Goal: Navigation & Orientation: Find specific page/section

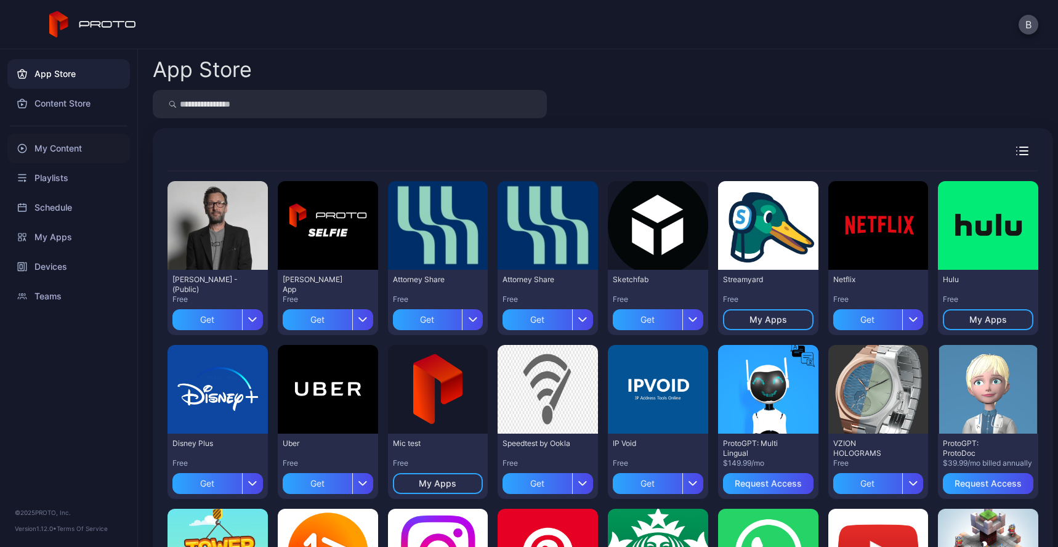
click at [60, 161] on div "My Content" at bounding box center [68, 149] width 123 height 30
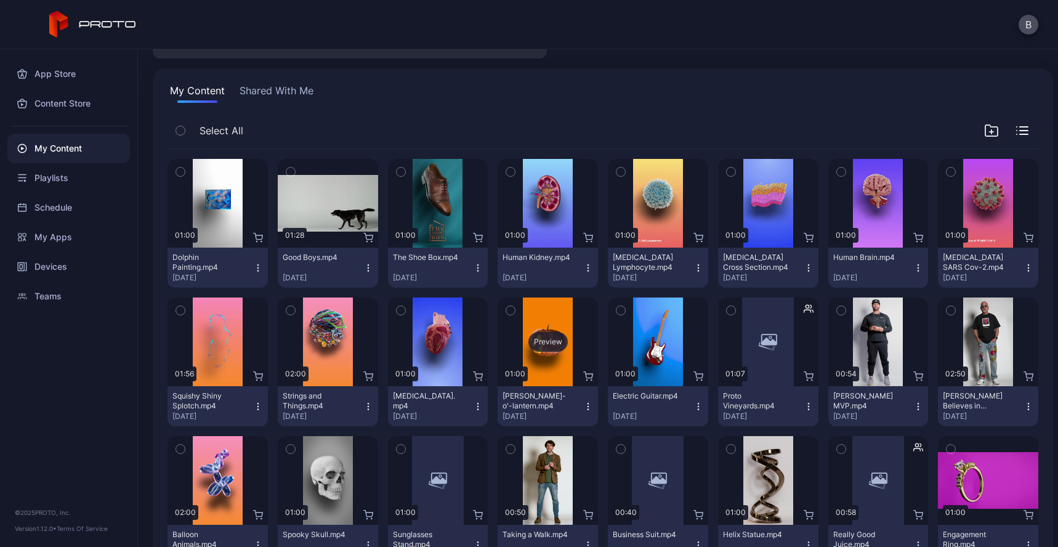
scroll to position [78, 0]
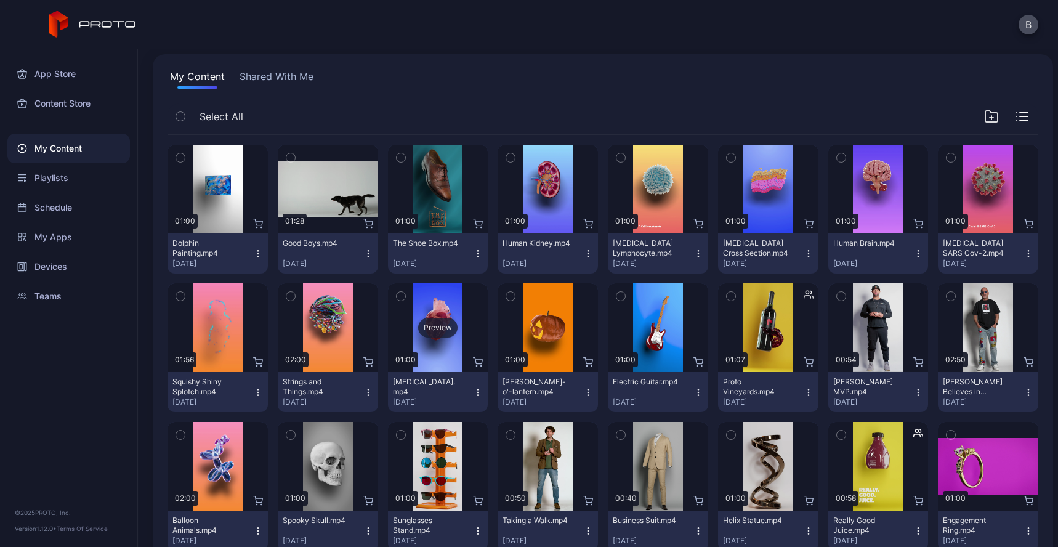
click at [441, 330] on div "Preview" at bounding box center [437, 328] width 39 height 20
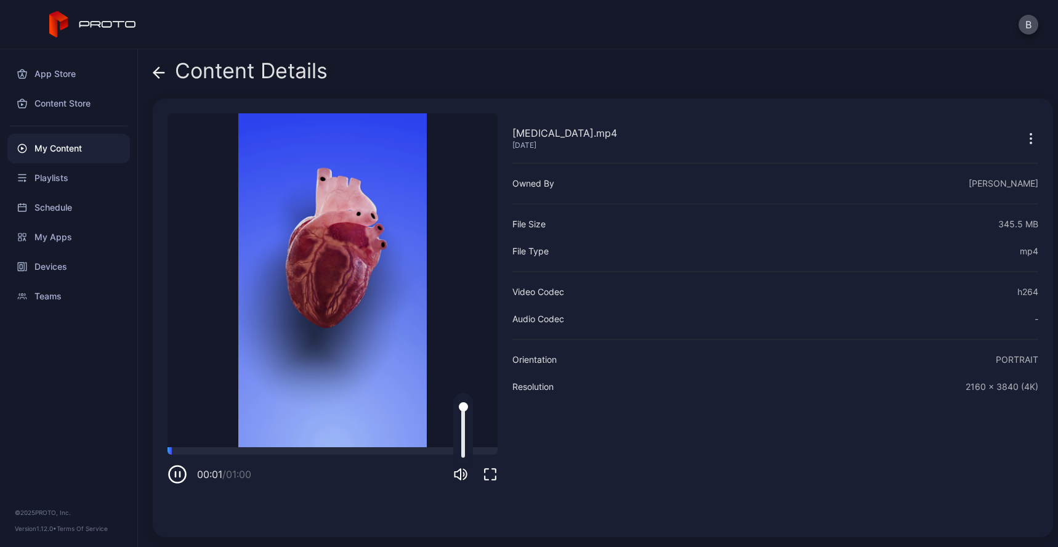
click at [463, 478] on icon "button" at bounding box center [460, 474] width 15 height 15
click at [158, 73] on icon at bounding box center [159, 73] width 12 height 12
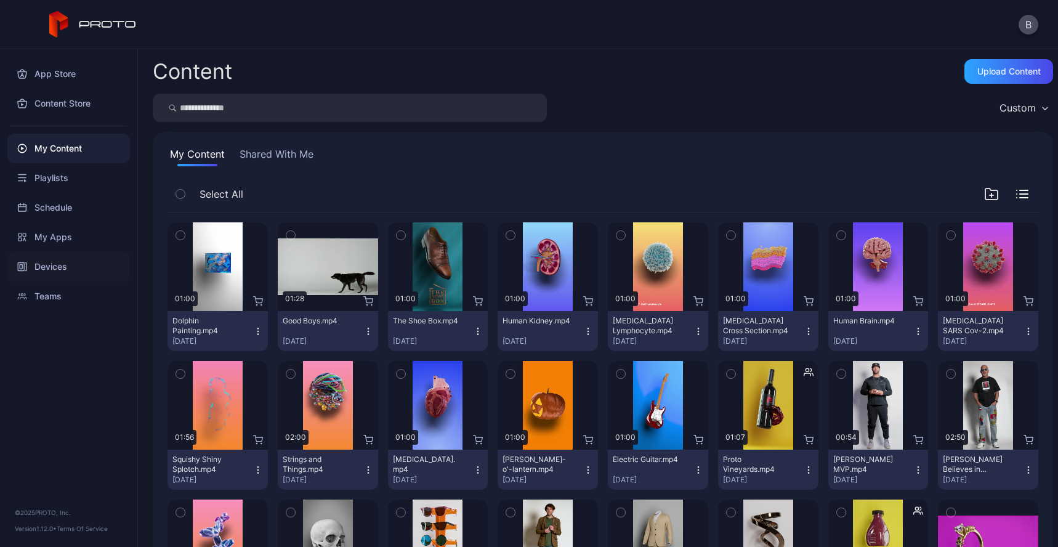
click at [97, 266] on div "Devices" at bounding box center [68, 267] width 123 height 30
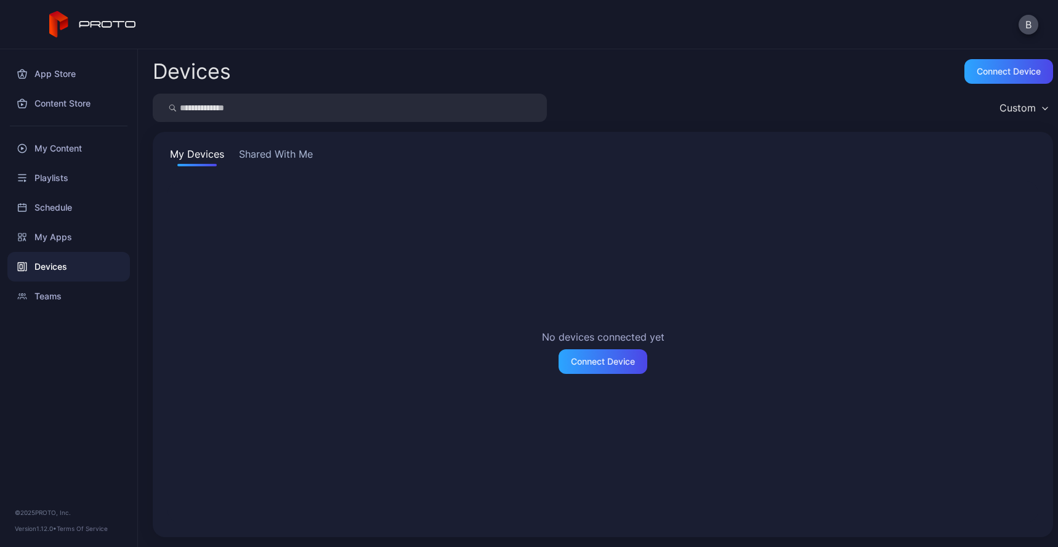
click at [275, 152] on button "Shared With Me" at bounding box center [276, 157] width 79 height 20
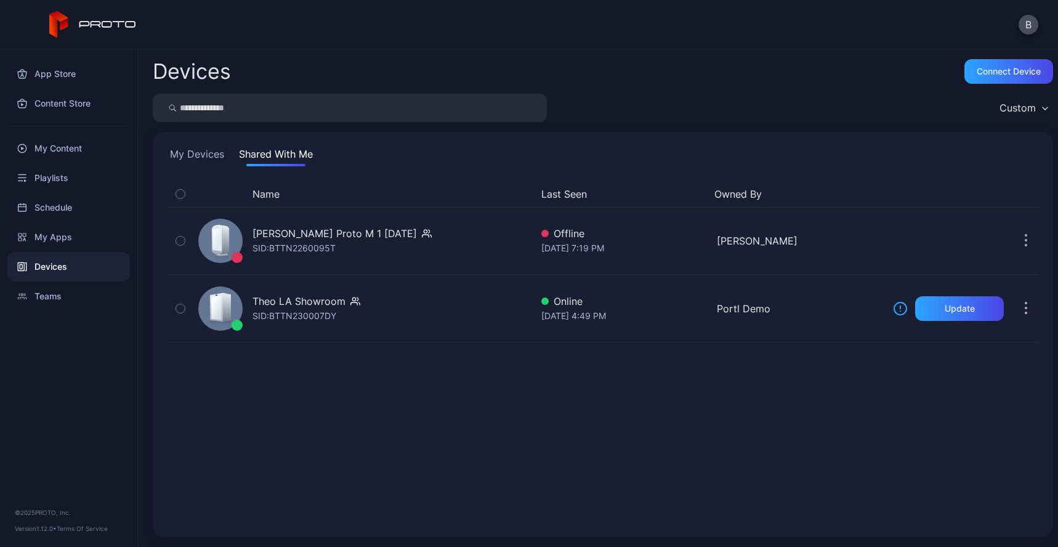
click at [184, 197] on icon "button" at bounding box center [180, 194] width 9 height 14
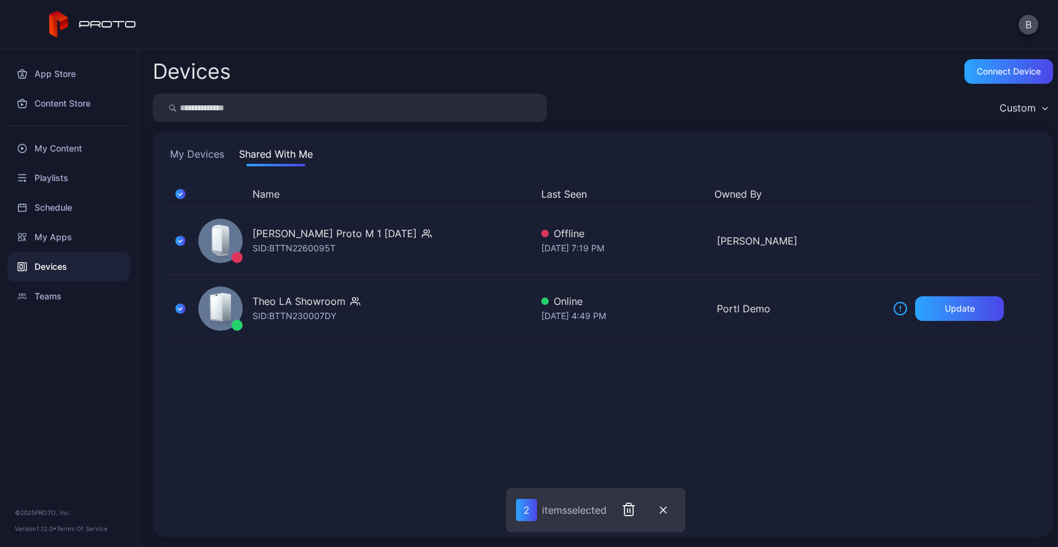
click at [183, 197] on icon "button" at bounding box center [181, 194] width 10 height 14
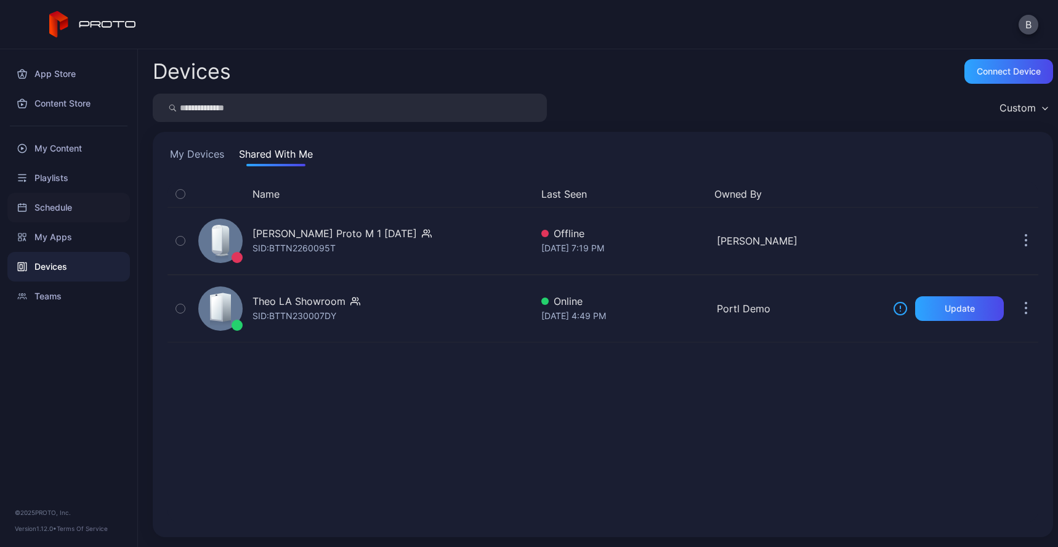
click at [83, 208] on div "Schedule" at bounding box center [68, 208] width 123 height 30
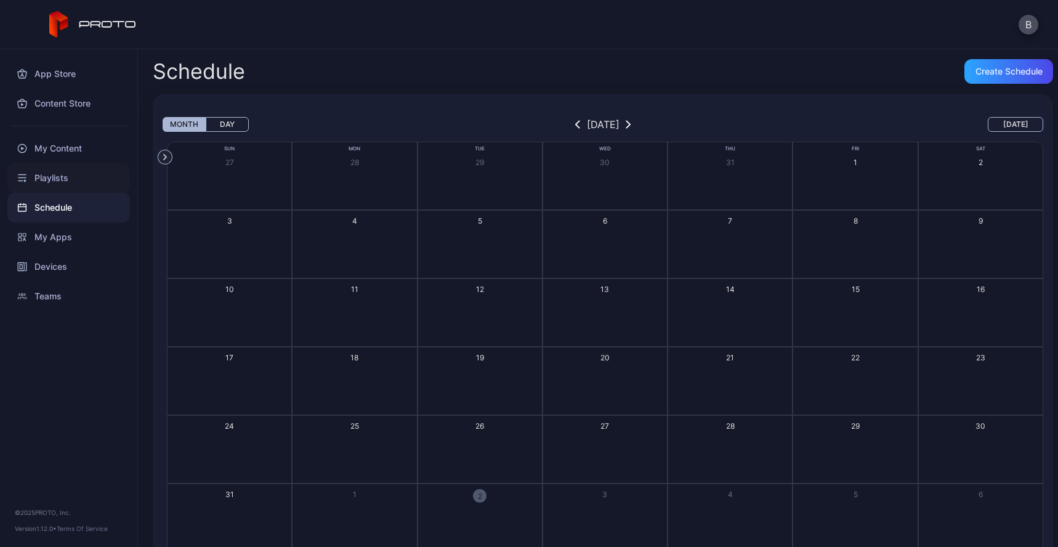
click at [79, 184] on div "Playlists" at bounding box center [68, 178] width 123 height 30
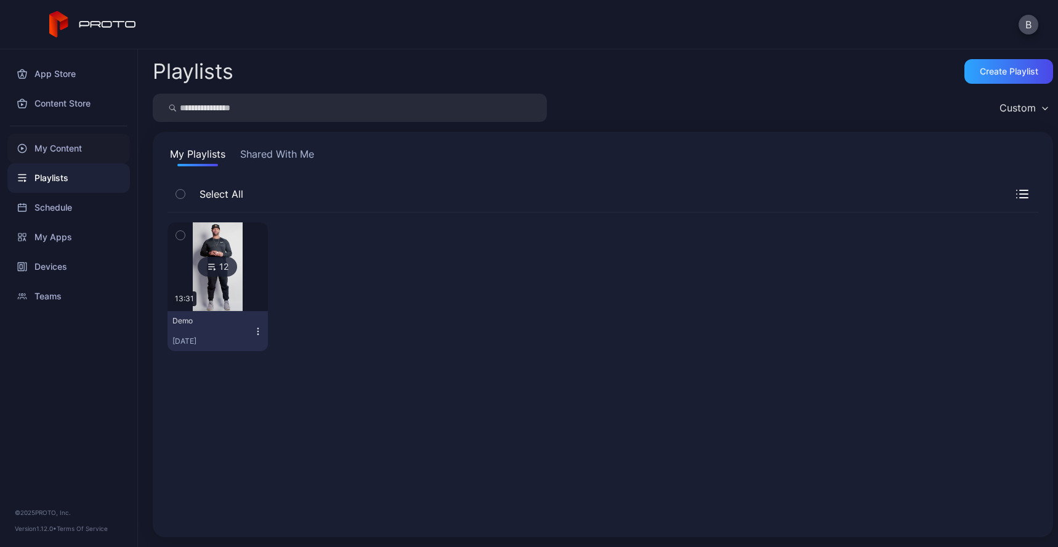
click at [109, 159] on div "My Content" at bounding box center [68, 149] width 123 height 30
